Goal: Task Accomplishment & Management: Manage account settings

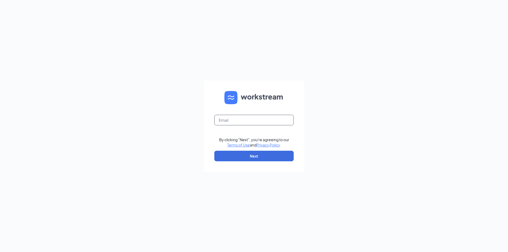
click at [256, 123] on input "text" at bounding box center [253, 120] width 79 height 11
type input "[EMAIL_ADDRESS][DOMAIN_NAME]"
click at [252, 157] on button "Next" at bounding box center [253, 156] width 79 height 11
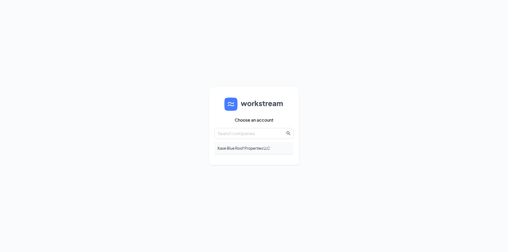
click at [244, 148] on div "Kase Blue Roof Properties LLC" at bounding box center [253, 148] width 79 height 12
